Goal: Task Accomplishment & Management: Manage account settings

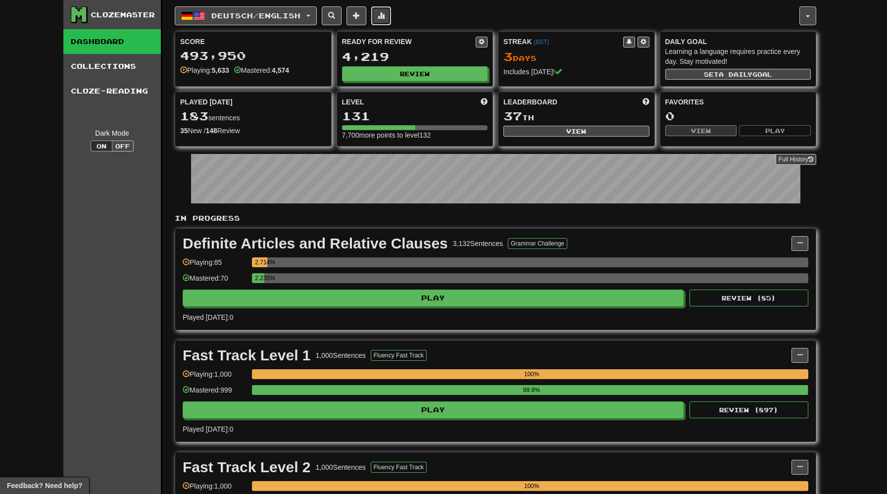
click at [384, 23] on button at bounding box center [381, 15] width 20 height 19
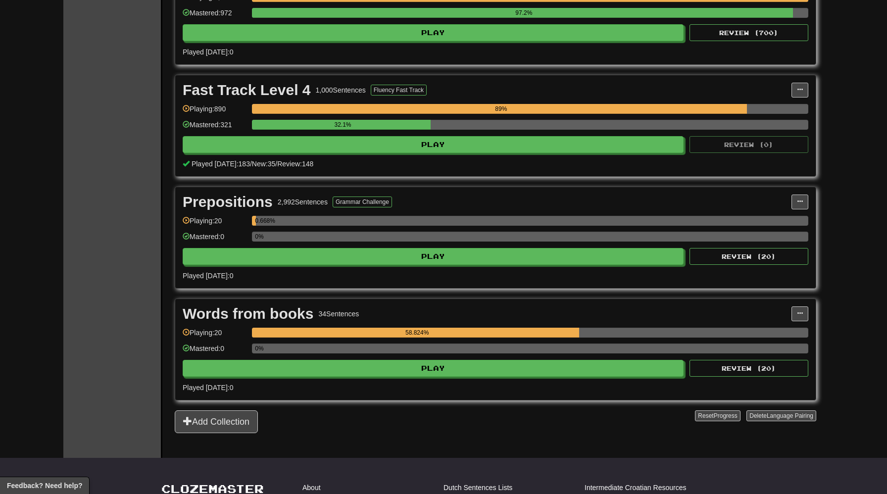
scroll to position [603, 0]
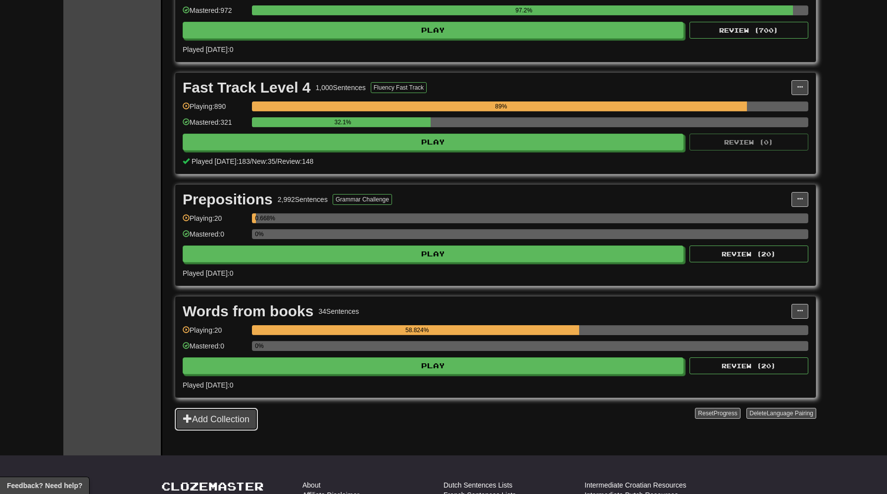
click at [217, 419] on button "Add Collection" at bounding box center [216, 419] width 83 height 23
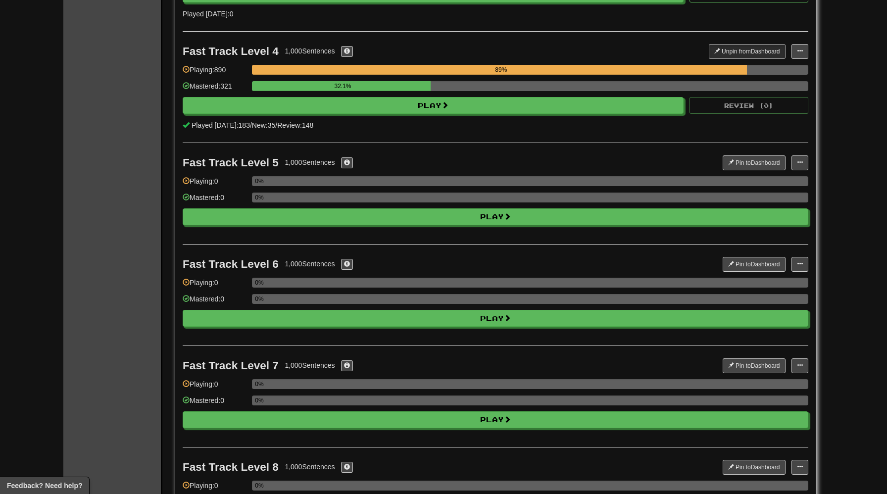
scroll to position [373, 0]
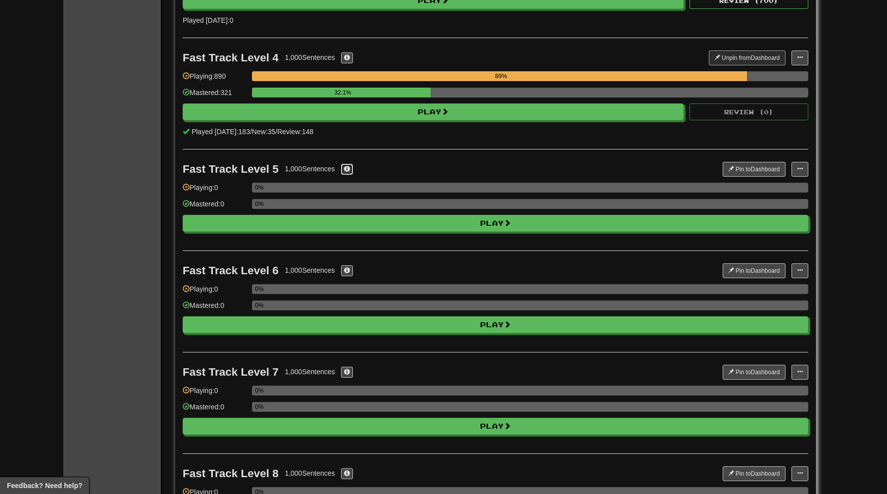
click at [350, 167] on span at bounding box center [347, 169] width 6 height 6
click at [801, 165] on button at bounding box center [799, 169] width 17 height 15
click at [758, 188] on span "Manage Sentences" at bounding box center [768, 187] width 60 height 8
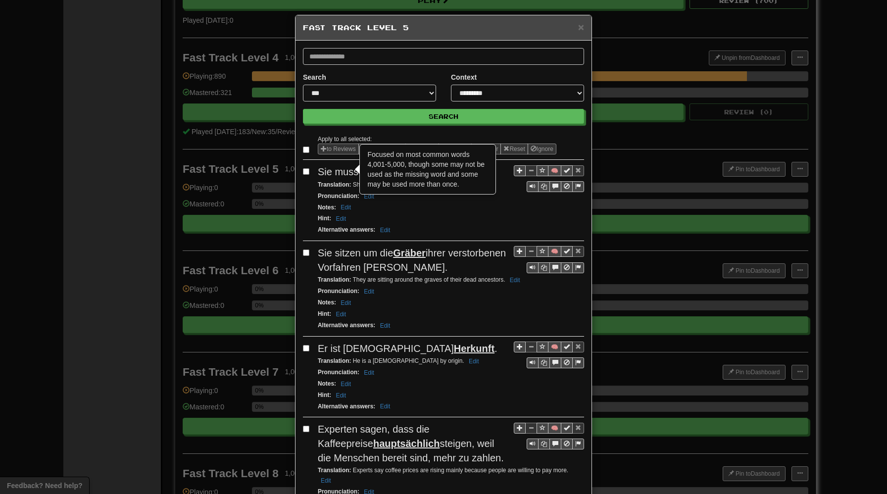
click at [459, 229] on div "Alternative answers : Edit" at bounding box center [451, 229] width 266 height 11
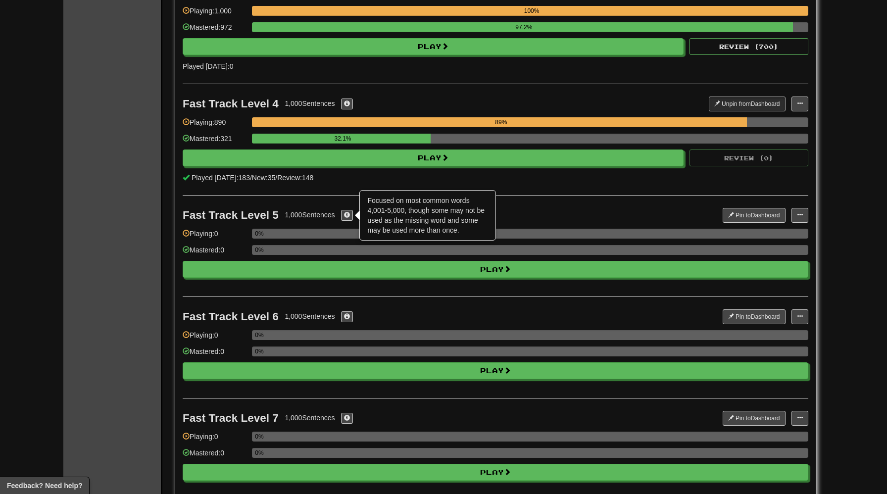
scroll to position [325, 0]
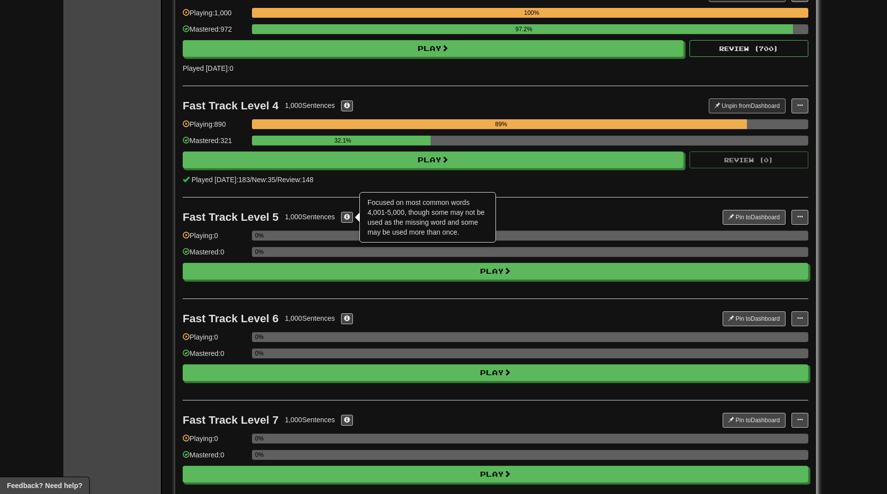
click at [485, 183] on div "Played [DATE]: 183 / New: 35 / Review: 148" at bounding box center [496, 180] width 626 height 10
click at [464, 92] on div "Fast Track Level 4 1,000 Sentences Unpin from Dashboard Unpin from Dashboard Ma…" at bounding box center [496, 141] width 626 height 111
click at [800, 210] on button at bounding box center [799, 217] width 17 height 15
click at [566, 220] on div "Fast Track Level 5 1,000 Sentences × Focused on most common words 4,001-5,000, …" at bounding box center [453, 217] width 540 height 15
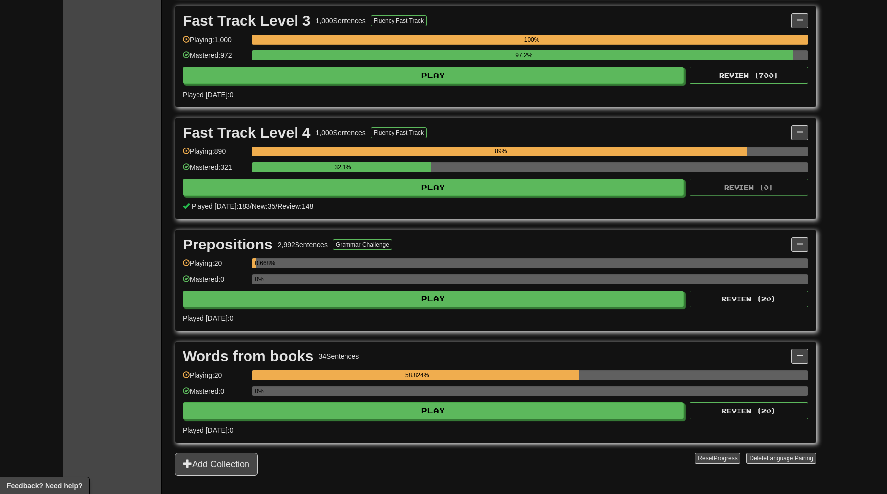
scroll to position [577, 0]
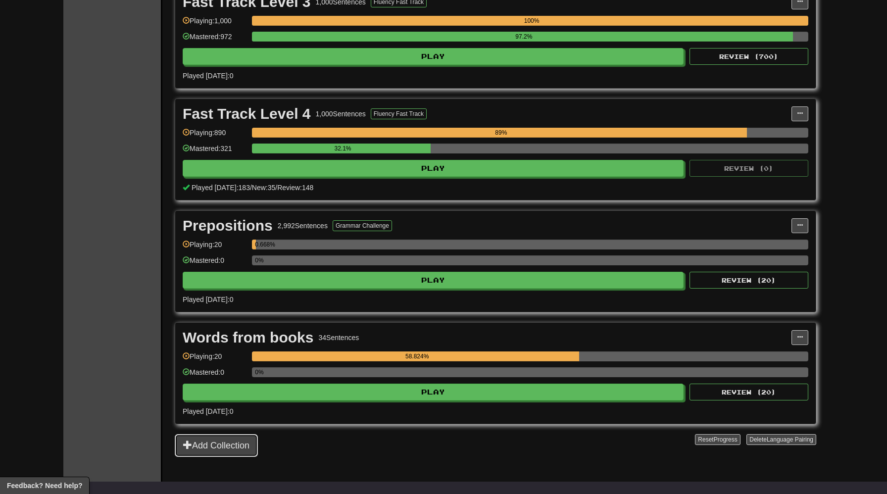
click at [202, 446] on button "Add Collection" at bounding box center [216, 445] width 83 height 23
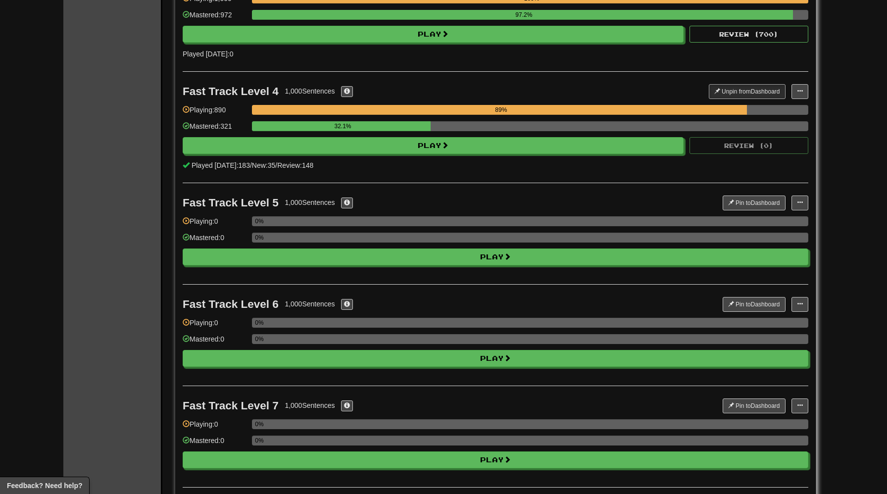
scroll to position [340, 0]
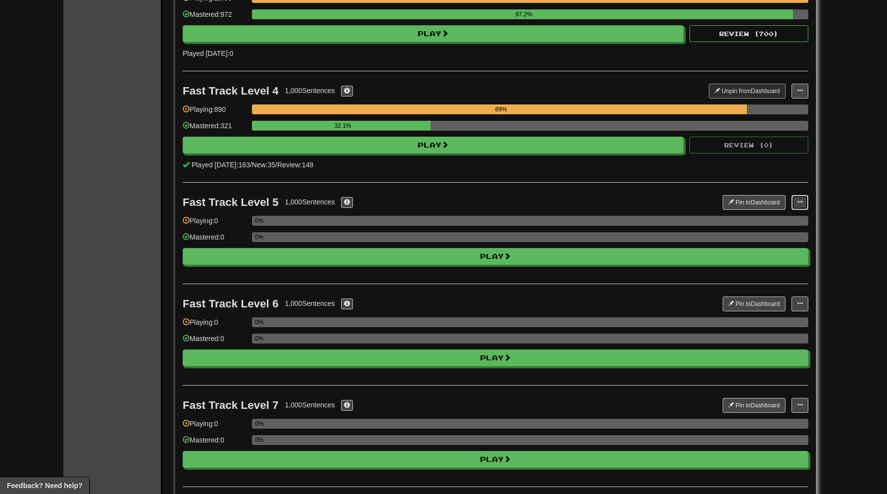
click at [797, 199] on span at bounding box center [800, 202] width 6 height 6
click at [762, 219] on span "Manage Sentences" at bounding box center [768, 220] width 60 height 8
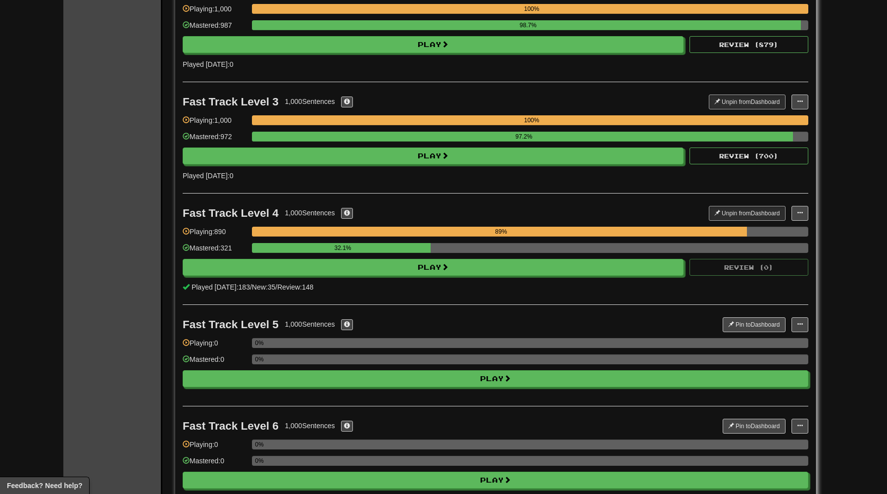
scroll to position [0, 0]
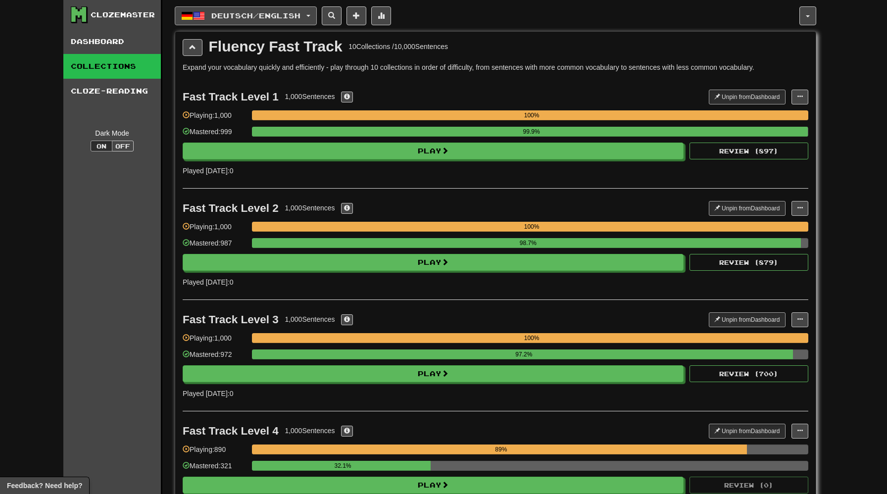
click at [317, 13] on button "Deutsch / English" at bounding box center [246, 15] width 142 height 19
